Goal: Task Accomplishment & Management: Use online tool/utility

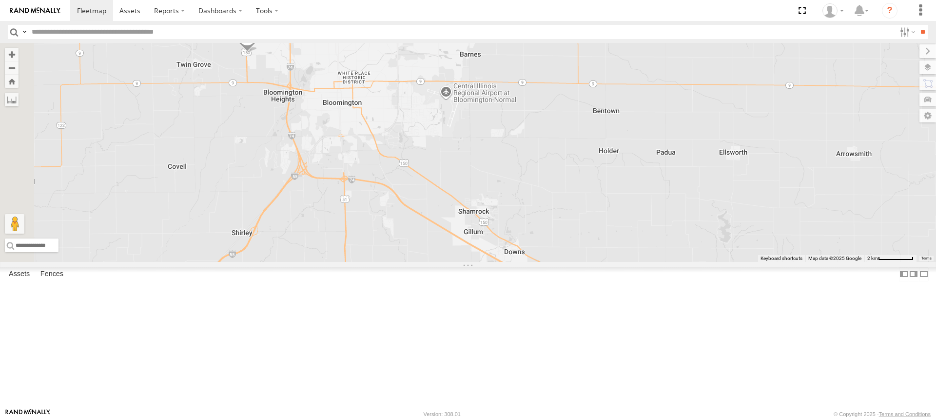
drag, startPoint x: 302, startPoint y: 192, endPoint x: 524, endPoint y: 303, distance: 248.9
click at [549, 262] on div "T1438 Pipe T682 Stretch Flat T129 Pipe Drop T548 Pipe T745 Drop T1437 Pipe T578…" at bounding box center [468, 152] width 936 height 219
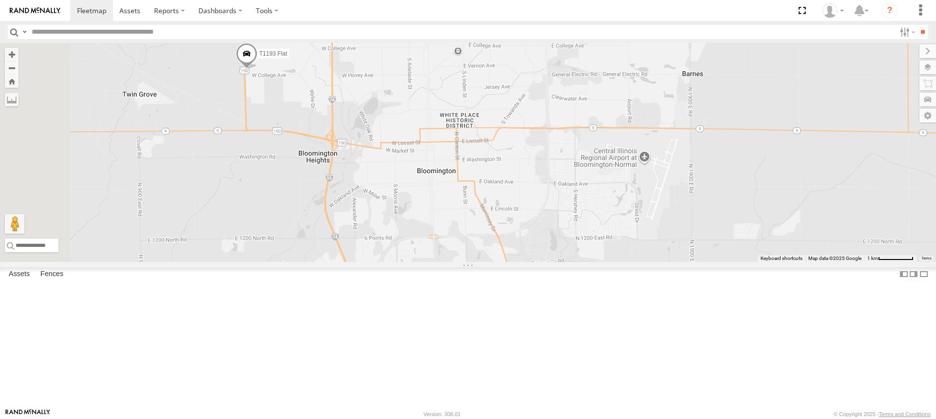
drag, startPoint x: 303, startPoint y: 126, endPoint x: 396, endPoint y: 251, distance: 156.1
click at [396, 251] on div "T1438 Pipe T682 Stretch Flat T129 Pipe Drop T548 Pipe T745 Drop T1437 Pipe T578…" at bounding box center [468, 152] width 936 height 219
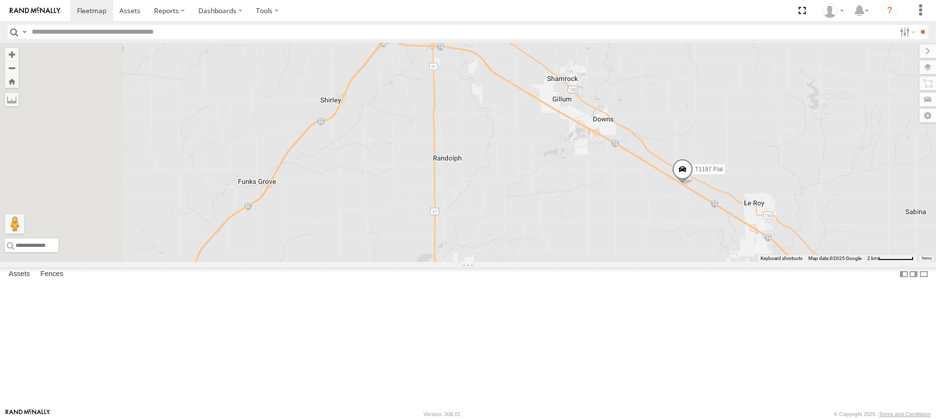
drag, startPoint x: 456, startPoint y: 329, endPoint x: 555, endPoint y: 80, distance: 267.5
click at [555, 80] on div "T1438 Pipe T682 Stretch Flat T129 Pipe Drop T548 Pipe T745 Drop T1437 Pipe T578…" at bounding box center [468, 152] width 936 height 219
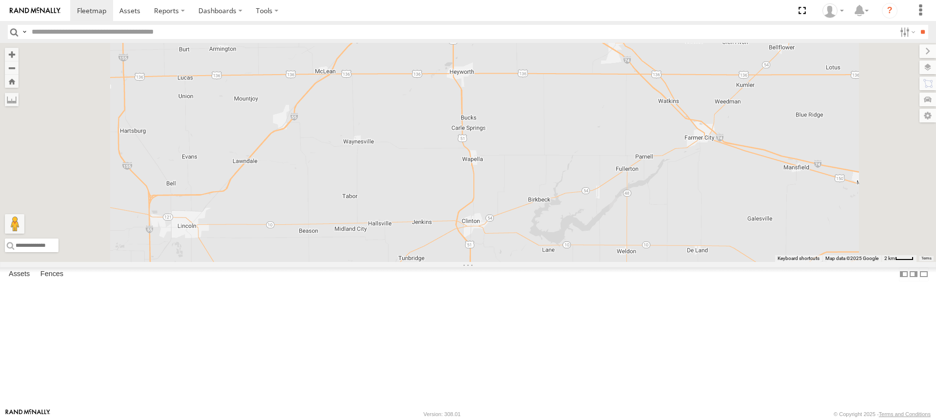
drag, startPoint x: 570, startPoint y: 258, endPoint x: 592, endPoint y: 72, distance: 187.4
click at [592, 74] on div "T1438 Pipe T682 Stretch Flat T129 Pipe Drop T548 Pipe T745 Drop T1437 Pipe T578…" at bounding box center [468, 152] width 936 height 219
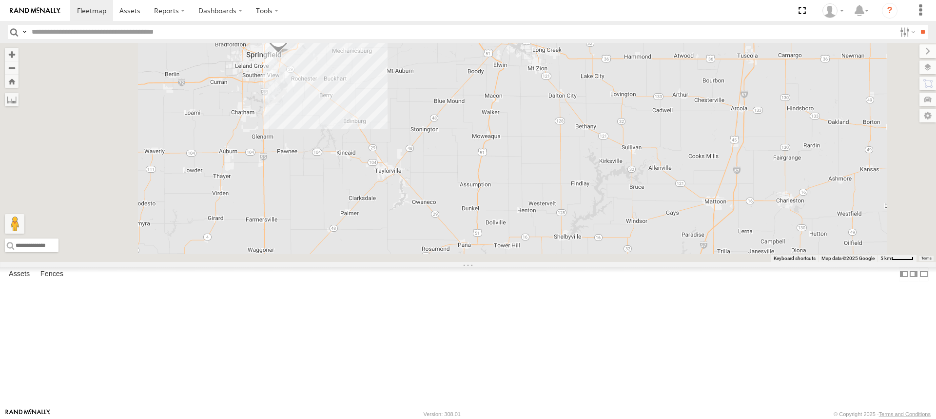
drag, startPoint x: 421, startPoint y: 275, endPoint x: 518, endPoint y: 18, distance: 274.8
click at [518, 18] on body at bounding box center [468, 209] width 936 height 419
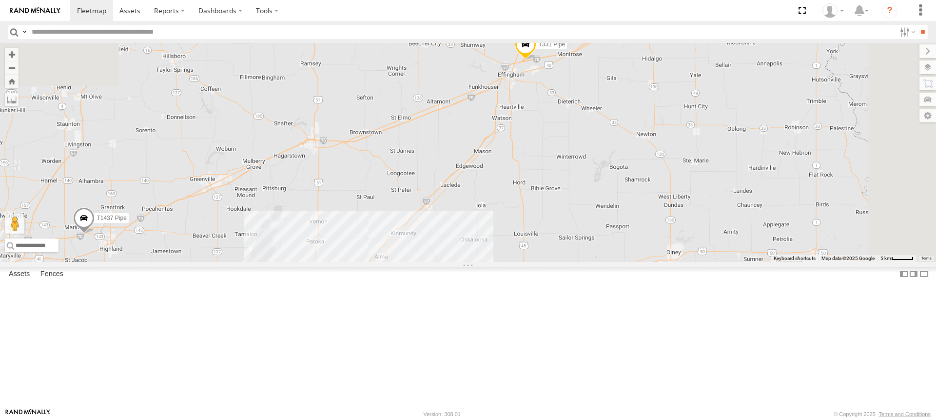
drag, startPoint x: 544, startPoint y: 102, endPoint x: 450, endPoint y: 319, distance: 237.0
click at [450, 262] on div "T1438 Pipe T682 Stretch Flat T129 Pipe Drop T548 Pipe T745 Drop T1437 Pipe T578…" at bounding box center [468, 152] width 936 height 219
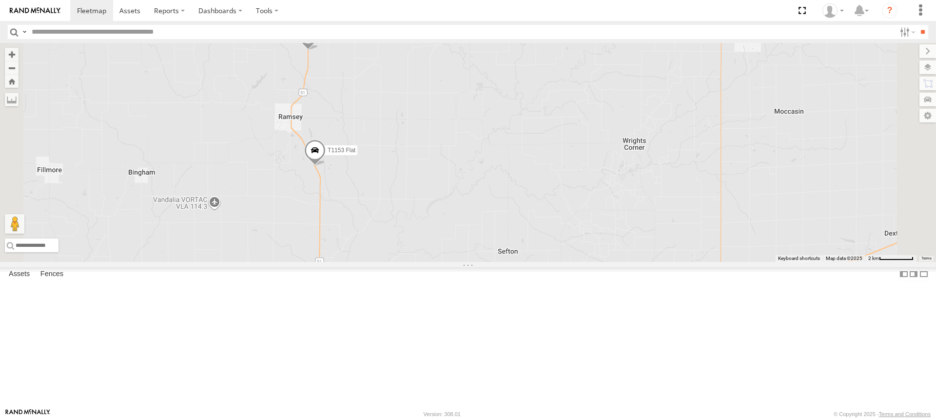
drag, startPoint x: 438, startPoint y: 146, endPoint x: 456, endPoint y: 278, distance: 133.3
click at [456, 262] on div "T1438 Pipe T682 Stretch Flat T129 Pipe Drop T548 Pipe T745 Drop T1437 Pipe T578…" at bounding box center [468, 152] width 936 height 219
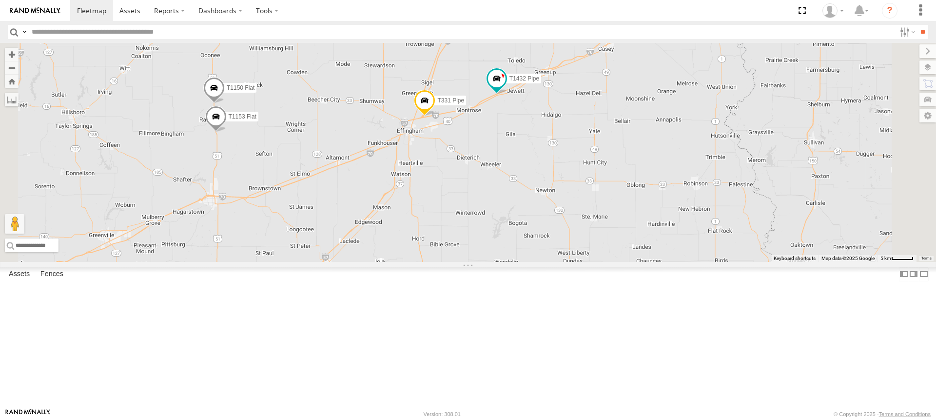
drag, startPoint x: 648, startPoint y: 188, endPoint x: 557, endPoint y: 203, distance: 91.3
click at [575, 207] on div "T1438 Pipe T682 Stretch Flat T129 Pipe Drop T548 Pipe T745 Drop T1437 Pipe T578…" at bounding box center [468, 152] width 936 height 219
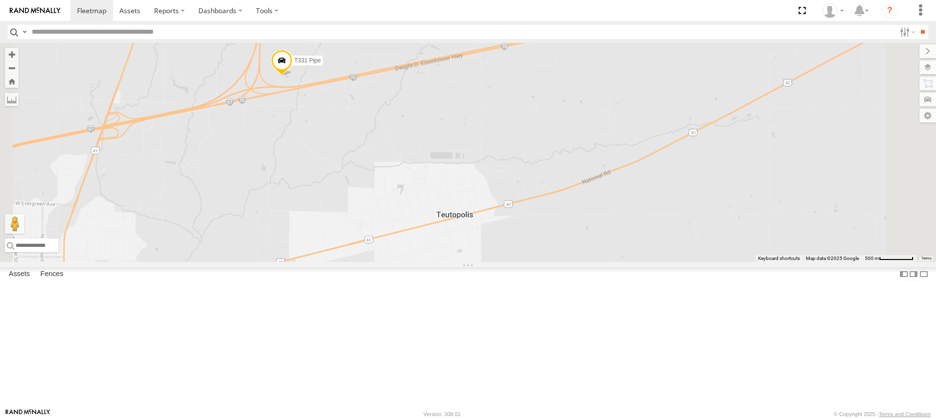
drag, startPoint x: 422, startPoint y: 139, endPoint x: 442, endPoint y: 201, distance: 64.7
click at [442, 201] on div "T1438 Pipe T682 Stretch Flat T129 Pipe Drop T548 Pipe T745 Drop T1437 Pipe T578…" at bounding box center [468, 152] width 936 height 219
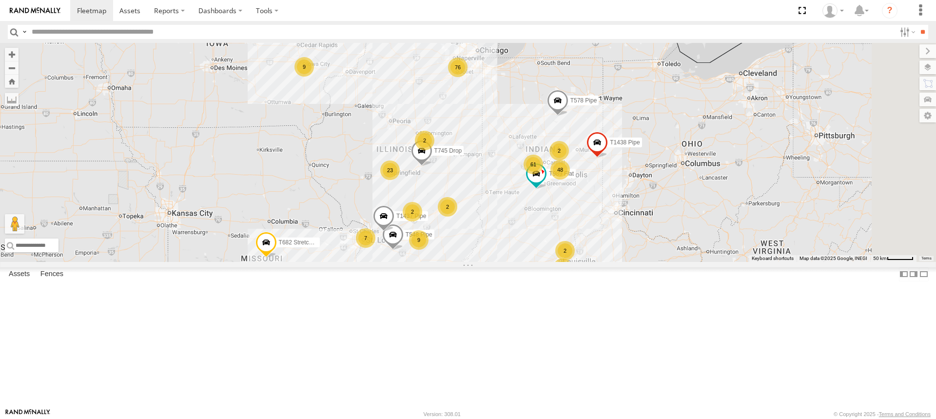
drag, startPoint x: 632, startPoint y: 338, endPoint x: 549, endPoint y: 380, distance: 93.7
click at [549, 262] on div "T1438 Pipe T682 Stretch Flat T129 Pipe Drop T548 Pipe T745 Drop T1437 Pipe T578…" at bounding box center [468, 152] width 936 height 219
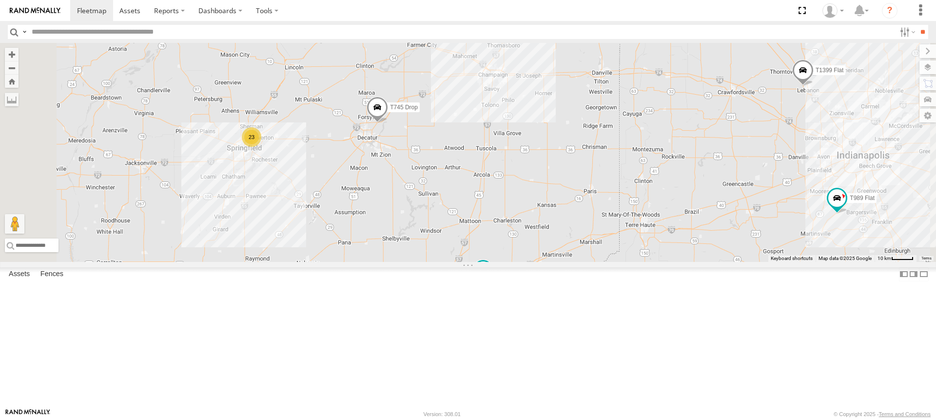
drag, startPoint x: 530, startPoint y: 140, endPoint x: 527, endPoint y: 233, distance: 93.1
click at [527, 233] on div "T1438 Pipe T682 Stretch Flat T129 Pipe Drop T548 Pipe T745 Drop T1437 Pipe T578…" at bounding box center [468, 152] width 936 height 219
click at [192, 36] on input "text" at bounding box center [461, 32] width 867 height 14
click at [917, 25] on input "**" at bounding box center [922, 32] width 11 height 14
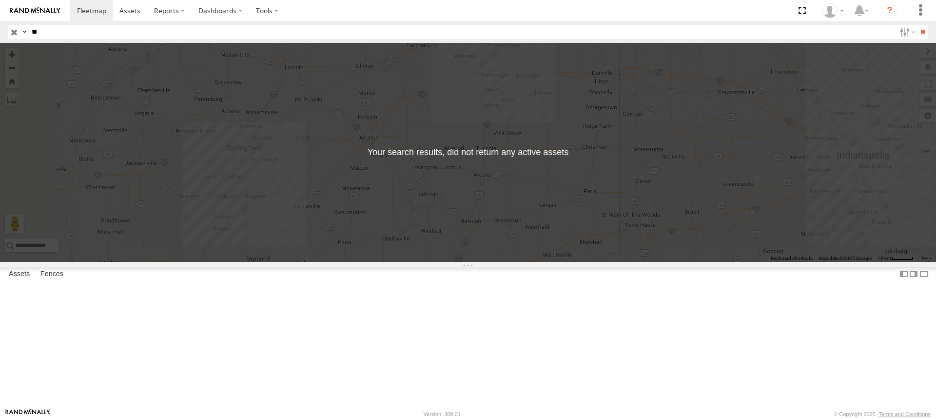
type input "*"
click at [13, 31] on input "button" at bounding box center [14, 32] width 13 height 14
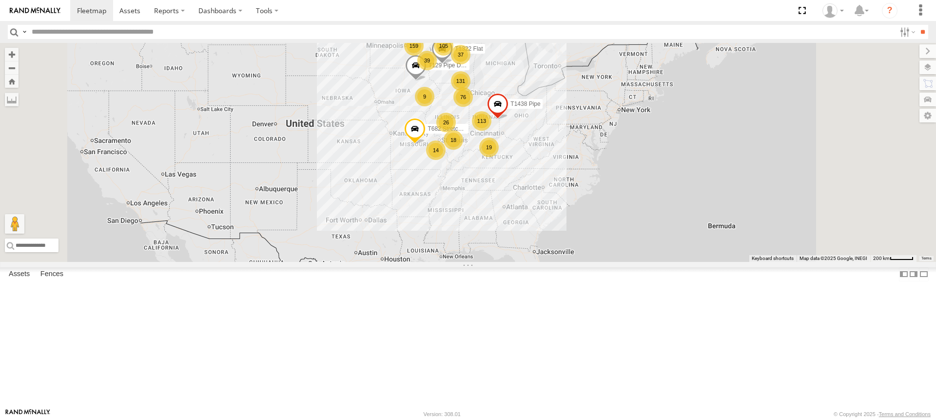
click at [579, 228] on div "113 9 159 76 105 131 18 37 39 26 14 19 T1438 Pipe 10 T682 Stretch Flat T129 Pip…" at bounding box center [468, 152] width 936 height 219
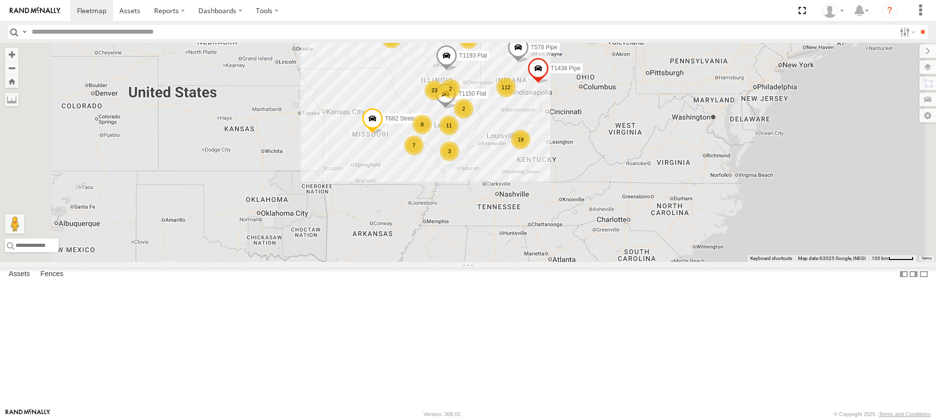
click at [459, 161] on div "3" at bounding box center [449, 150] width 19 height 19
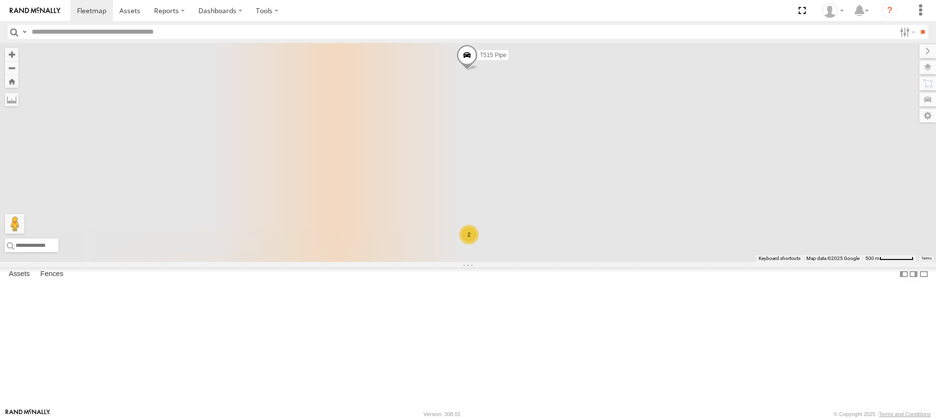
click at [569, 217] on div "T1438 Pipe T682 Stretch Flat T129 Pipe Drop T1150 Flat T1193 Flat T578 Pipe T14…" at bounding box center [468, 152] width 936 height 219
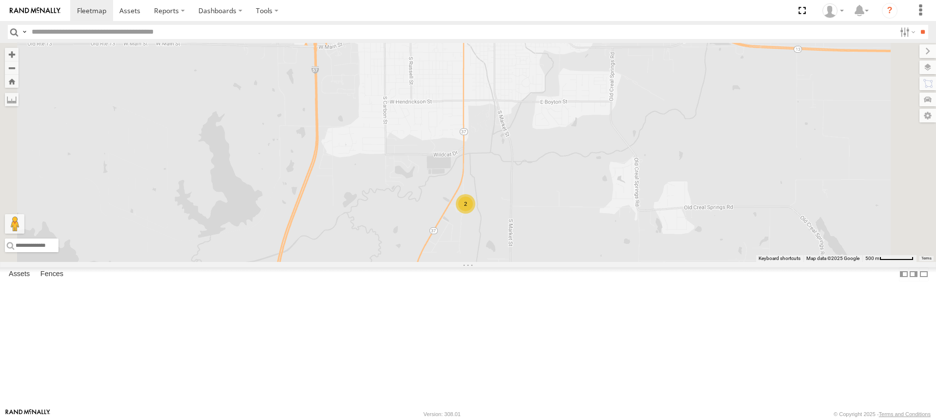
click at [475, 213] on div "2" at bounding box center [465, 203] width 19 height 19
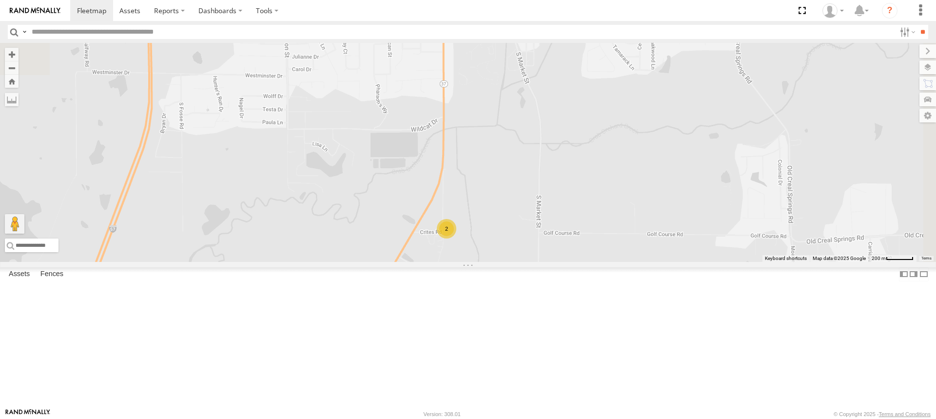
drag, startPoint x: 660, startPoint y: 111, endPoint x: 583, endPoint y: 253, distance: 162.4
click at [583, 253] on div "T1438 Pipe T682 Stretch Flat T129 Pipe Drop T1150 Flat T1193 Flat T578 Pipe T14…" at bounding box center [468, 152] width 936 height 219
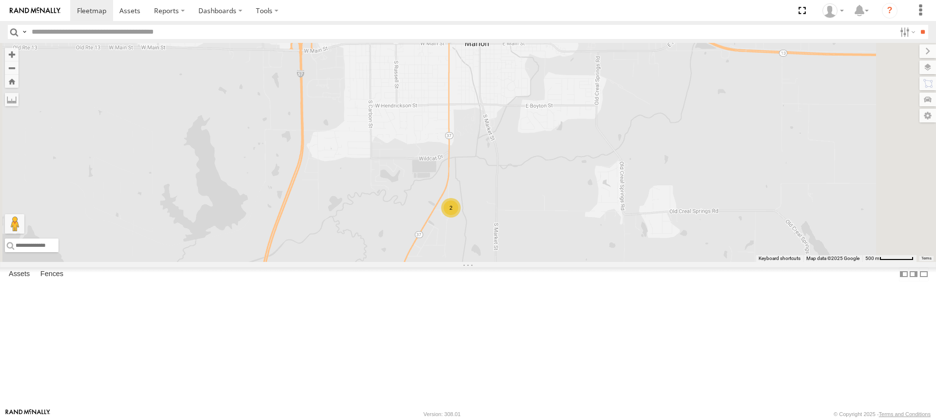
click at [460, 217] on div "2" at bounding box center [450, 207] width 19 height 19
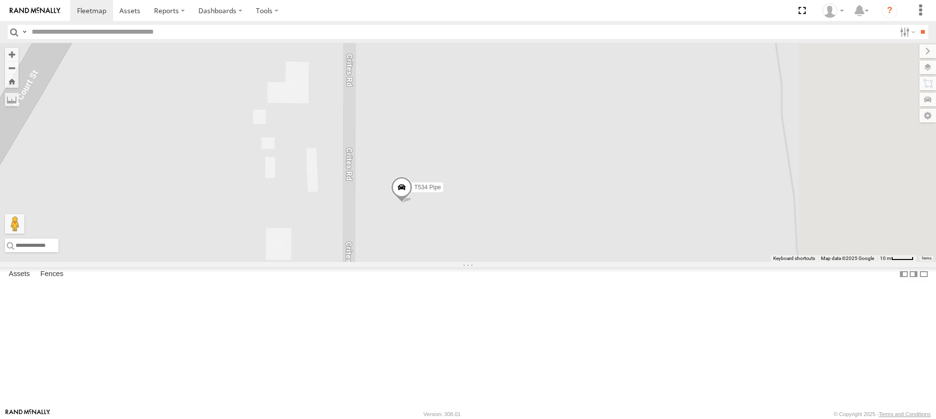
drag, startPoint x: 662, startPoint y: 199, endPoint x: 553, endPoint y: 273, distance: 131.9
click at [555, 262] on div "T1438 Pipe T682 Stretch Flat T129 Pipe Drop T1150 Flat T1193 Flat T578 Pipe T14…" at bounding box center [468, 152] width 936 height 219
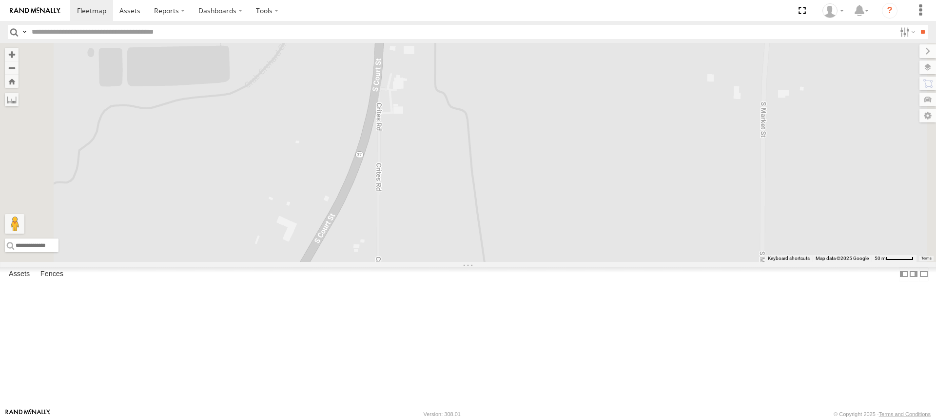
drag, startPoint x: 573, startPoint y: 189, endPoint x: 524, endPoint y: 327, distance: 146.7
click at [525, 262] on div "T1438 Pipe T682 Stretch Flat T129 Pipe Drop T1150 Flat T1193 Flat T578 Pipe T14…" at bounding box center [468, 152] width 936 height 219
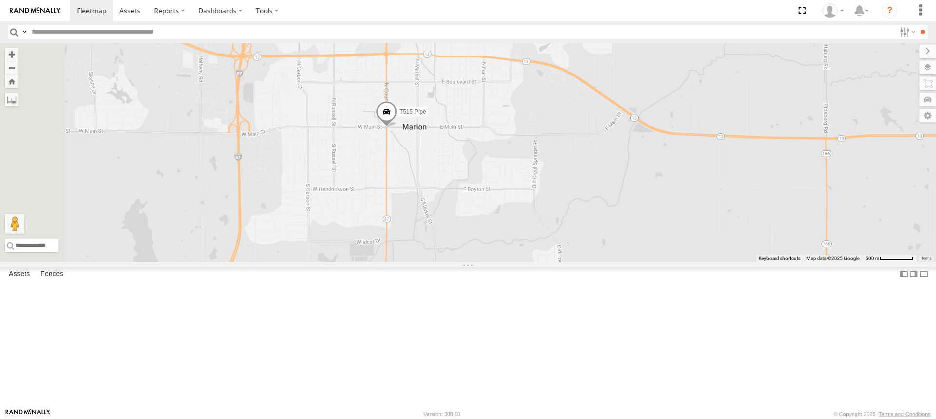
drag, startPoint x: 537, startPoint y: 158, endPoint x: 526, endPoint y: 246, distance: 87.9
click at [526, 246] on div "T1438 Pipe T682 Stretch Flat T129 Pipe Drop T1150 Flat T1193 Flat T578 Pipe T14…" at bounding box center [468, 152] width 936 height 219
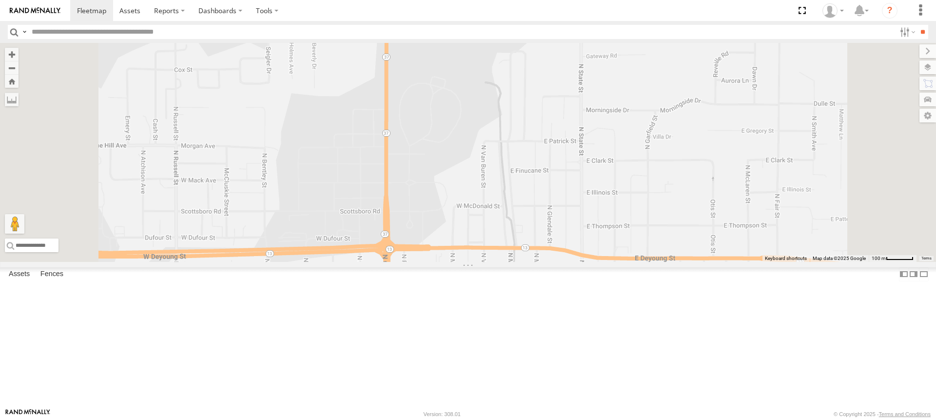
drag, startPoint x: 544, startPoint y: 128, endPoint x: 509, endPoint y: 377, distance: 251.5
click at [514, 262] on div "T1438 Pipe T682 Stretch Flat T129 Pipe Drop T1150 Flat T1193 Flat T578 Pipe T14…" at bounding box center [468, 152] width 936 height 219
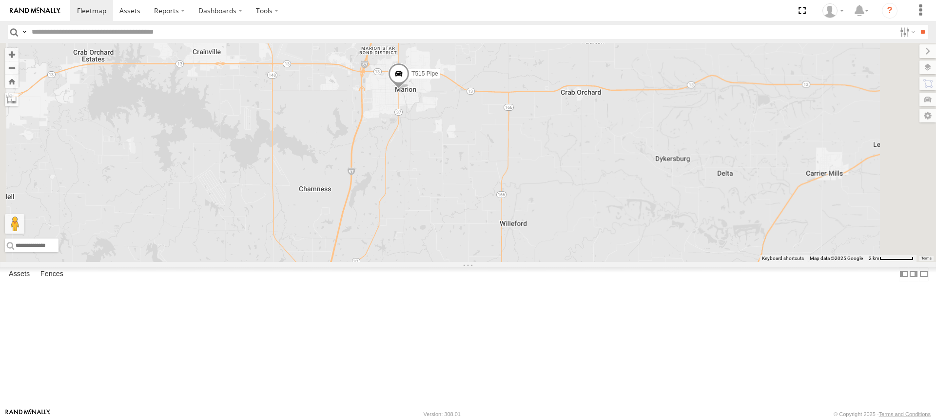
drag, startPoint x: 488, startPoint y: 321, endPoint x: 480, endPoint y: 195, distance: 126.0
click at [480, 195] on div "T1438 Pipe T682 Stretch Flat T129 Pipe Drop T1150 Flat T1193 Flat T578 Pipe T14…" at bounding box center [468, 152] width 936 height 219
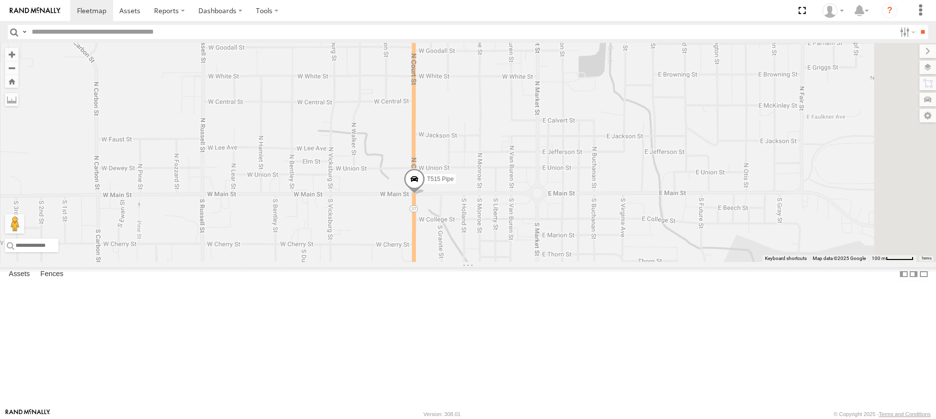
drag, startPoint x: 513, startPoint y: 150, endPoint x: 494, endPoint y: 362, distance: 213.3
click at [494, 262] on div "T1438 Pipe T682 Stretch Flat T129 Pipe Drop T1150 Flat T1193 Flat T578 Pipe T14…" at bounding box center [468, 152] width 936 height 219
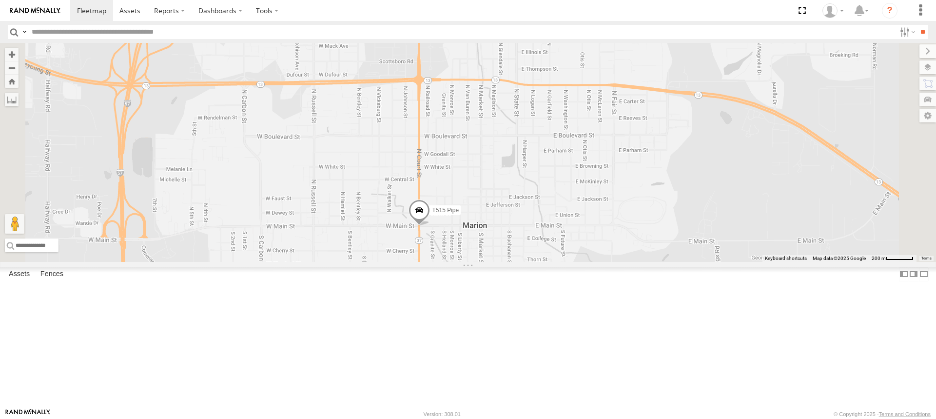
drag, startPoint x: 586, startPoint y: 160, endPoint x: 563, endPoint y: 205, distance: 50.8
click at [563, 205] on div "T1438 Pipe T682 Stretch Flat T129 Pipe Drop T1150 Flat T1193 Flat T578 Pipe T14…" at bounding box center [468, 152] width 936 height 219
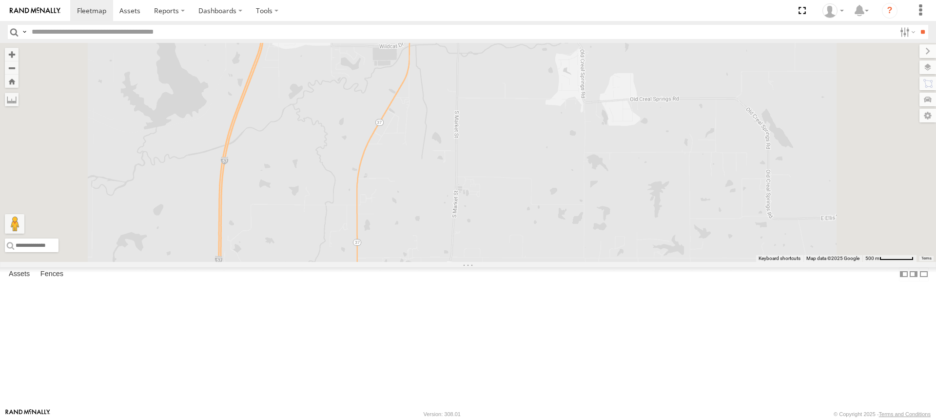
drag, startPoint x: 620, startPoint y: 359, endPoint x: 605, endPoint y: 88, distance: 271.3
click at [605, 88] on div at bounding box center [468, 152] width 936 height 219
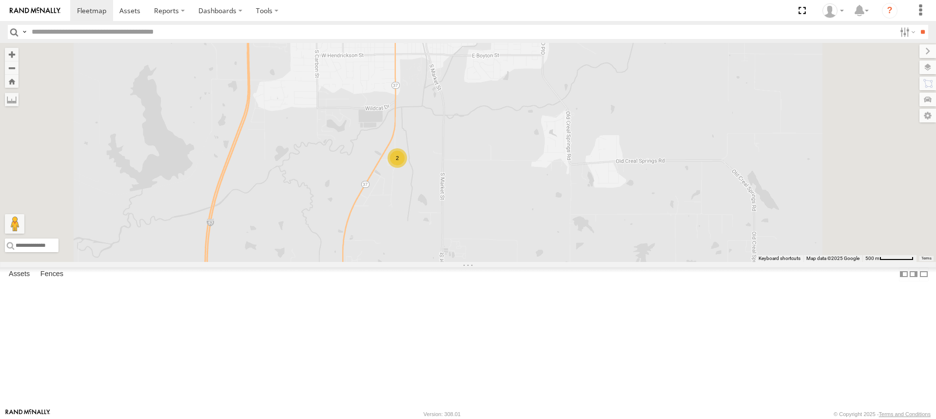
drag, startPoint x: 600, startPoint y: 105, endPoint x: 573, endPoint y: 313, distance: 209.8
click at [573, 262] on div "2" at bounding box center [468, 152] width 936 height 219
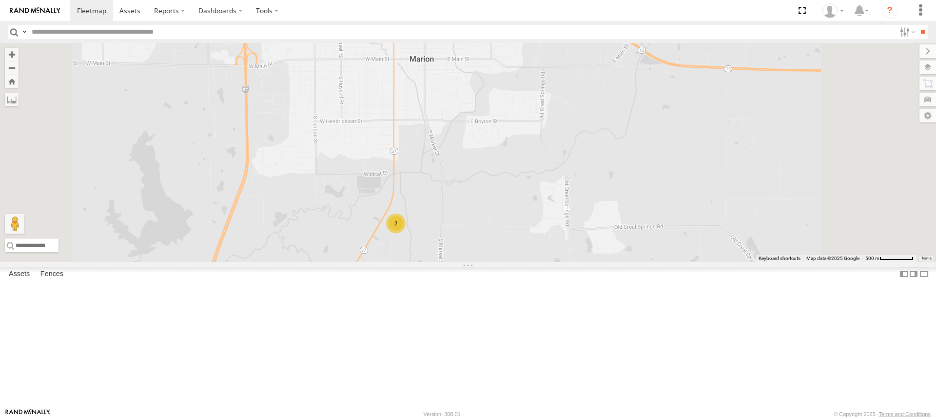
drag, startPoint x: 572, startPoint y: 209, endPoint x: 569, endPoint y: 235, distance: 26.5
click at [569, 235] on div "2" at bounding box center [468, 152] width 936 height 219
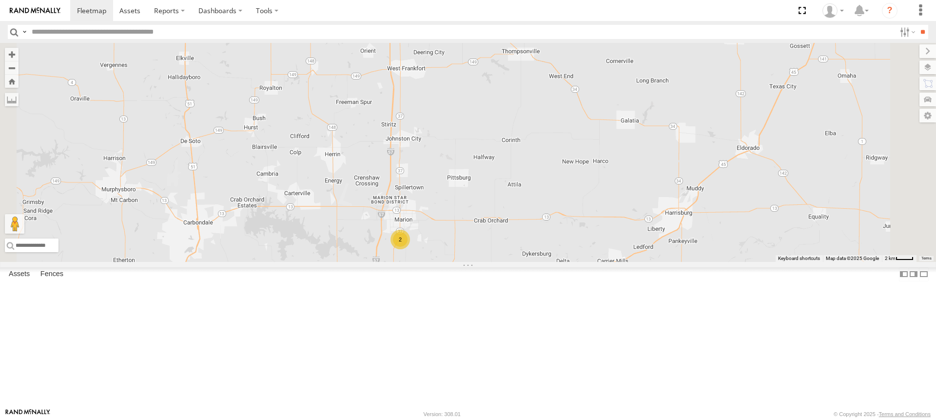
drag, startPoint x: 524, startPoint y: 201, endPoint x: 536, endPoint y: 284, distance: 83.7
click at [537, 262] on div "2" at bounding box center [468, 152] width 936 height 219
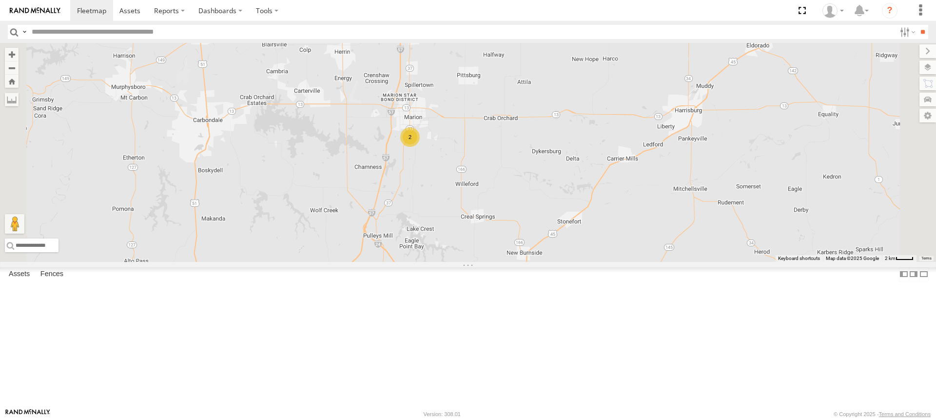
drag, startPoint x: 543, startPoint y: 332, endPoint x: 550, endPoint y: 200, distance: 132.2
click at [550, 202] on div "T548 Pipe T1437 Pipe T515 Pipe 2" at bounding box center [468, 152] width 936 height 219
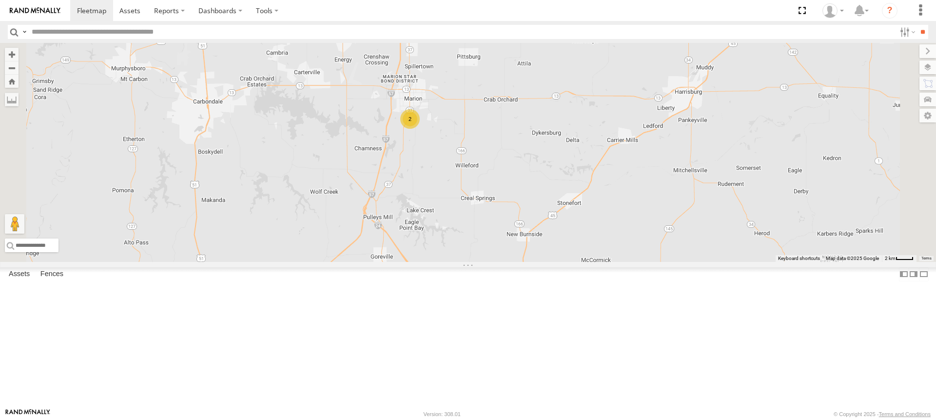
click at [420, 129] on div "2" at bounding box center [409, 118] width 19 height 19
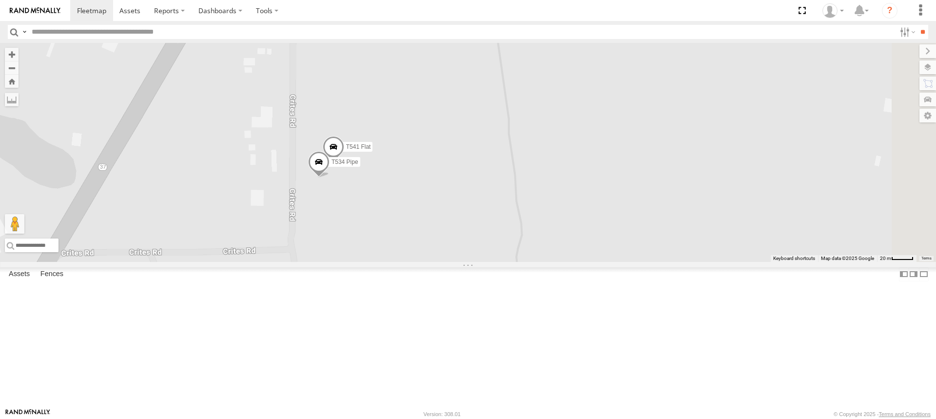
drag, startPoint x: 731, startPoint y: 174, endPoint x: 473, endPoint y: 261, distance: 272.0
click at [473, 261] on div "T541 Flat T534 Pipe" at bounding box center [468, 152] width 936 height 219
